Goal: Transaction & Acquisition: Purchase product/service

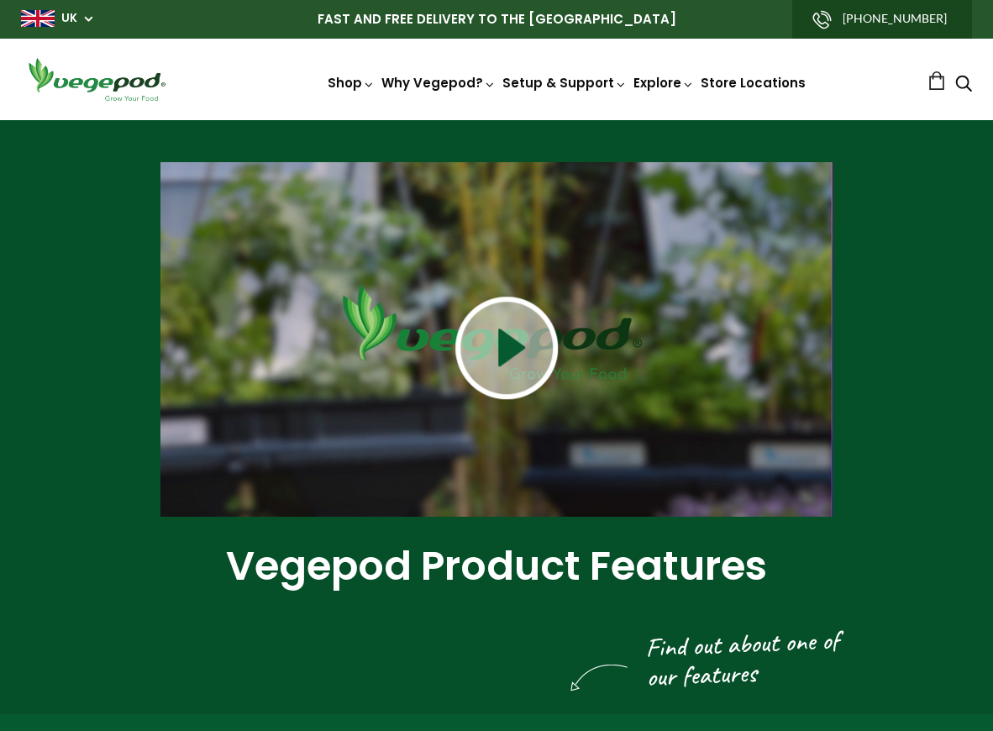
scroll to position [832, 0]
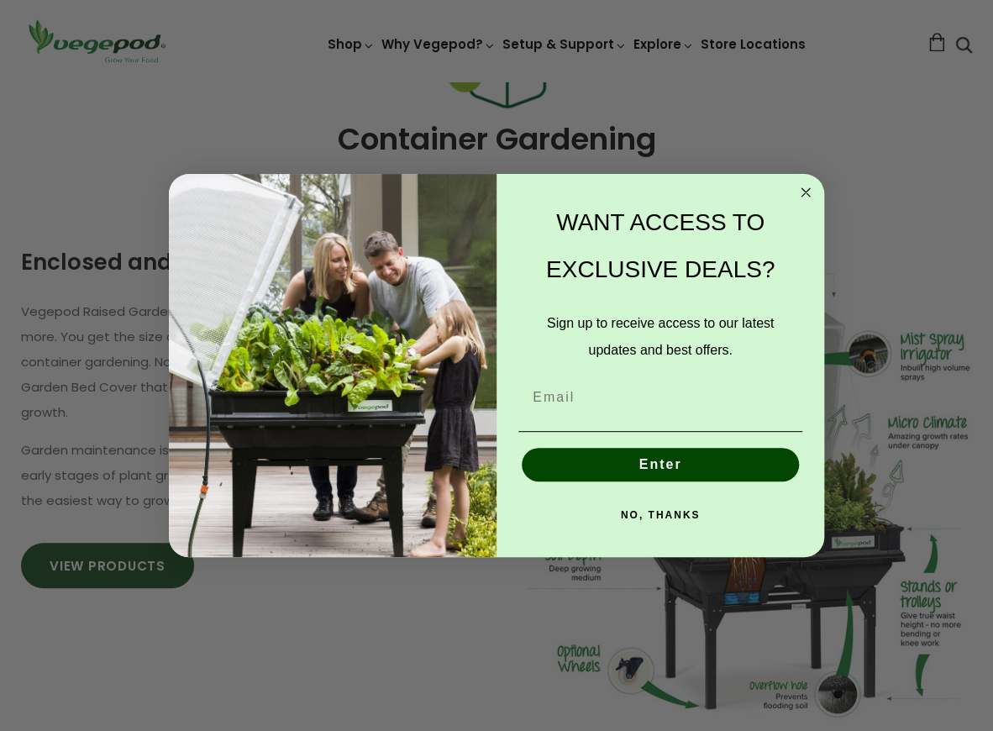
click at [807, 185] on circle "Close dialog" at bounding box center [805, 191] width 19 height 19
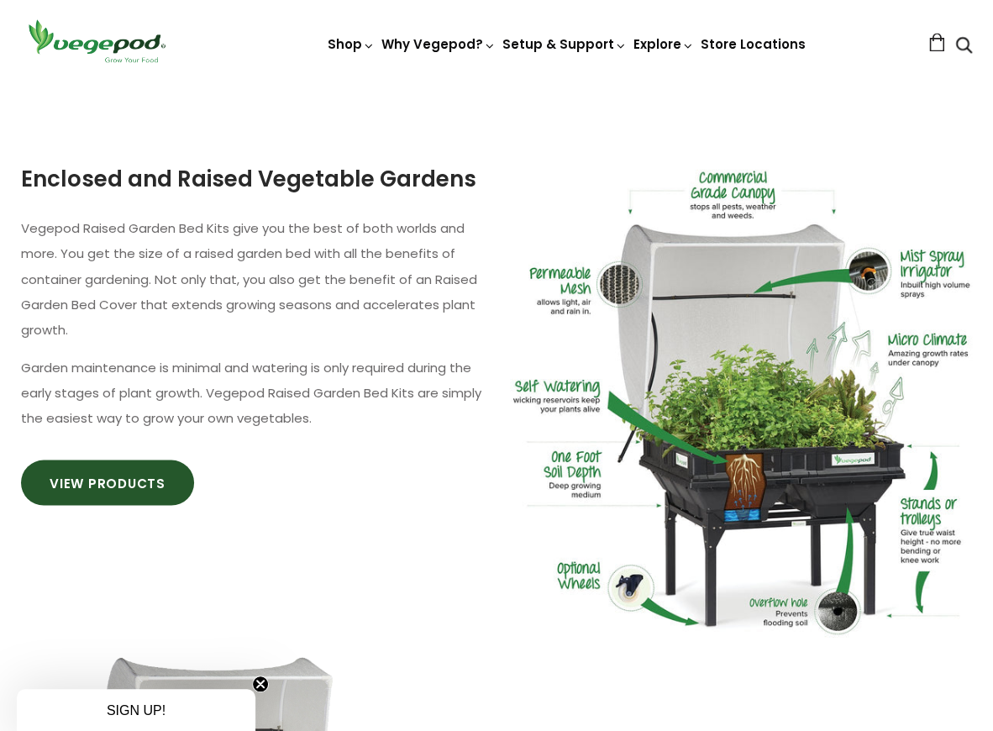
scroll to position [1100, 0]
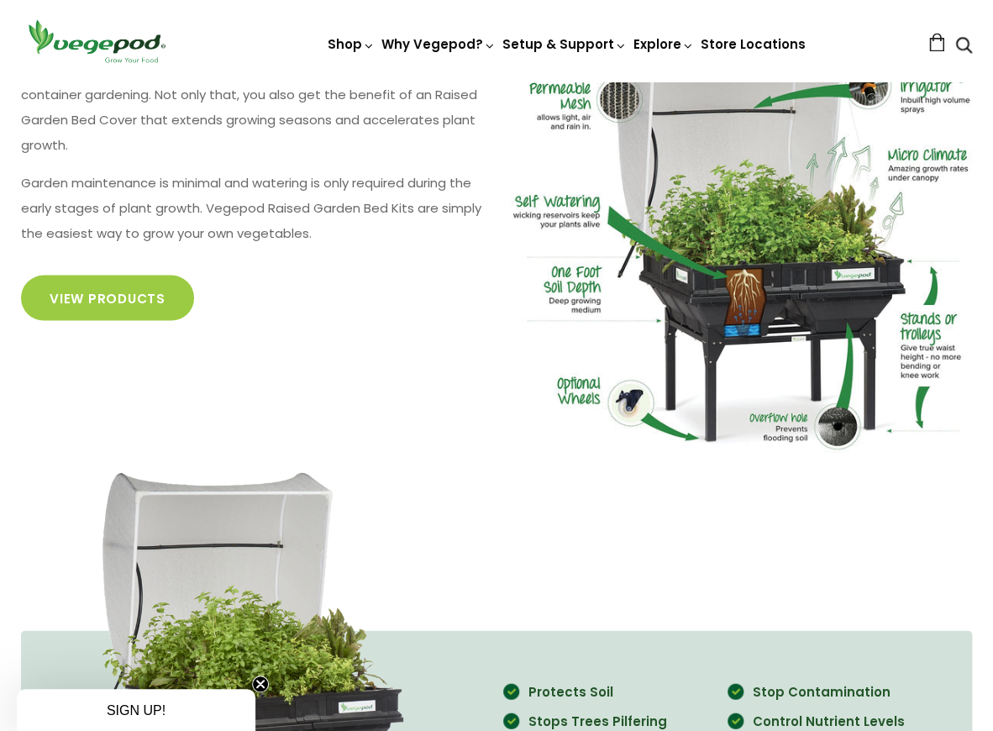
click at [118, 292] on link "View Products" at bounding box center [107, 297] width 173 height 45
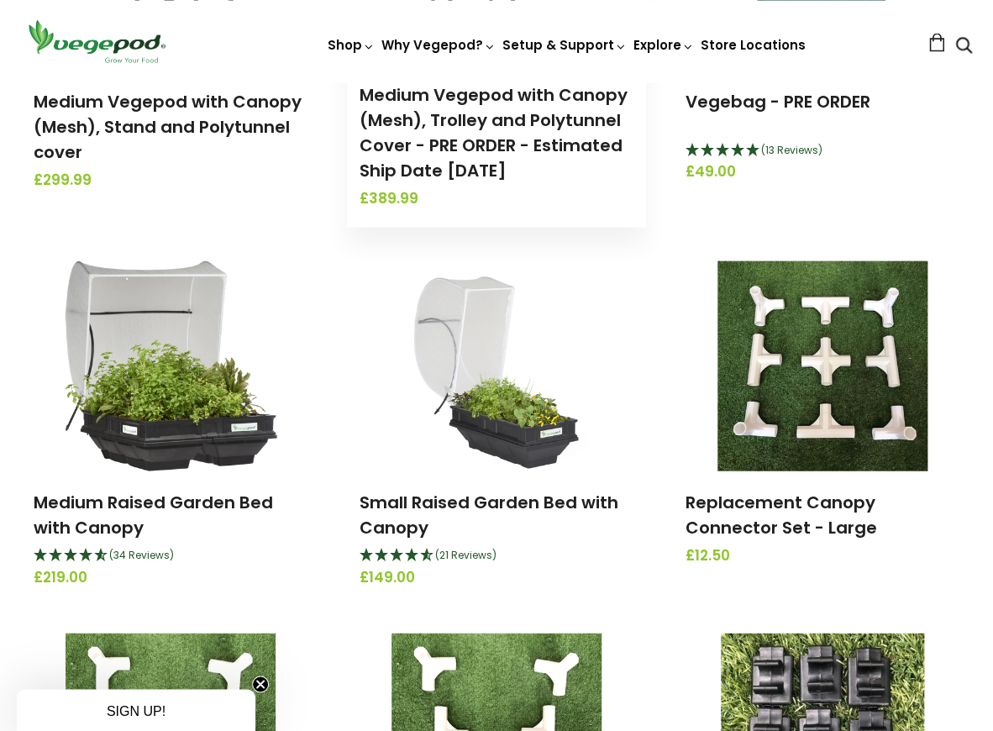
scroll to position [1294, 0]
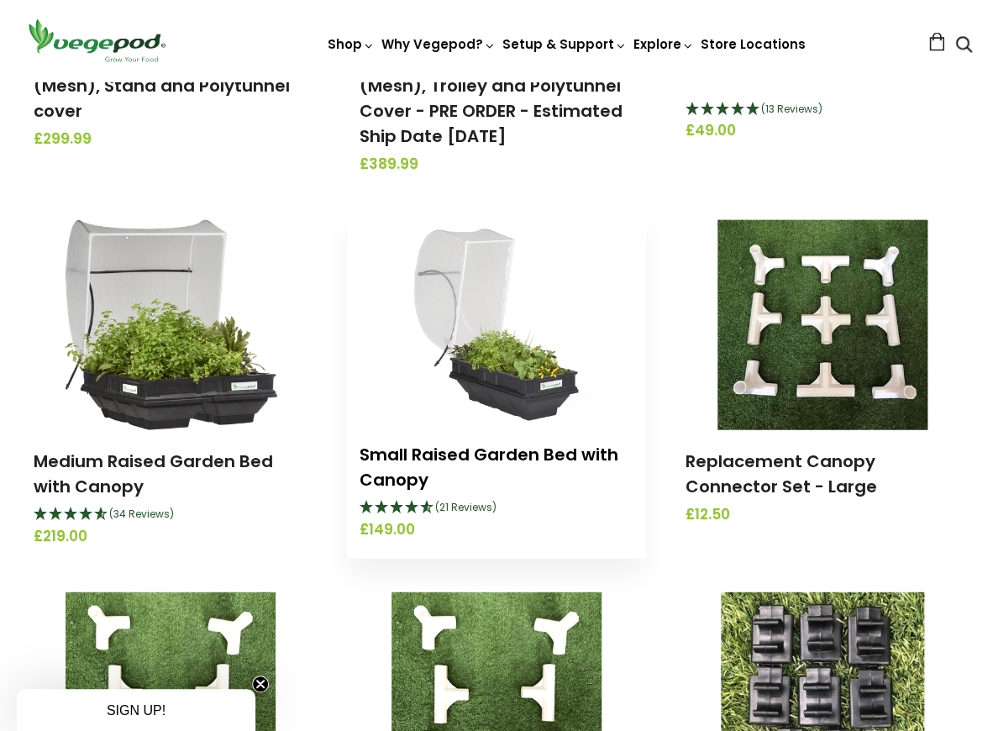
click at [408, 465] on link "Small Raised Garden Bed with Canopy" at bounding box center [489, 467] width 259 height 49
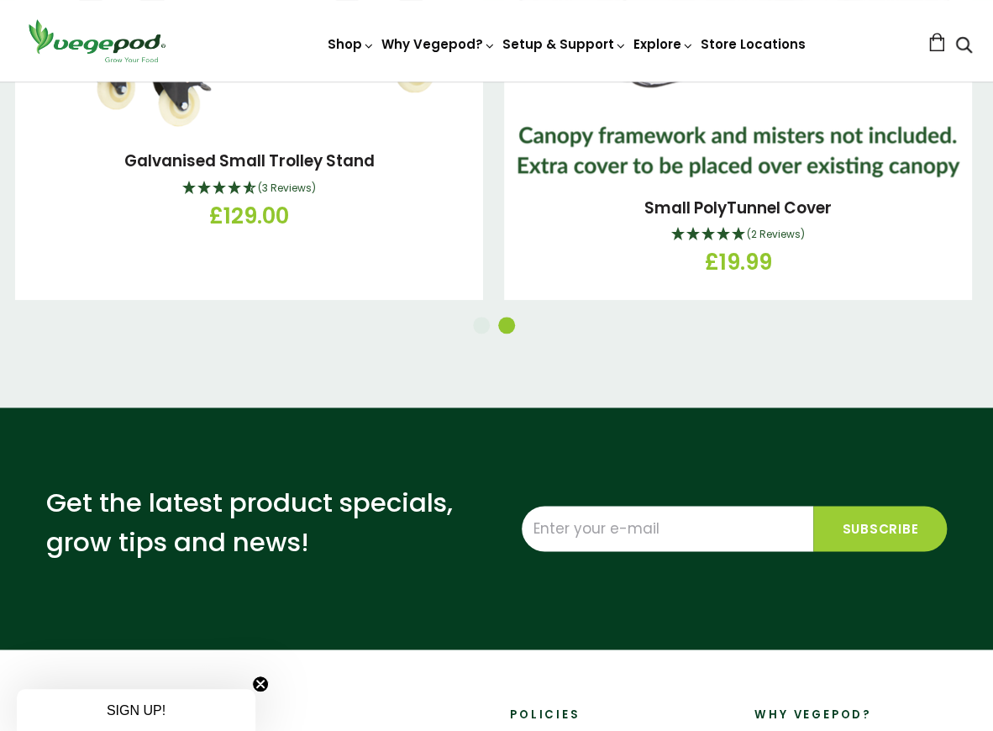
scroll to position [2865, 0]
